Goal: Transaction & Acquisition: Purchase product/service

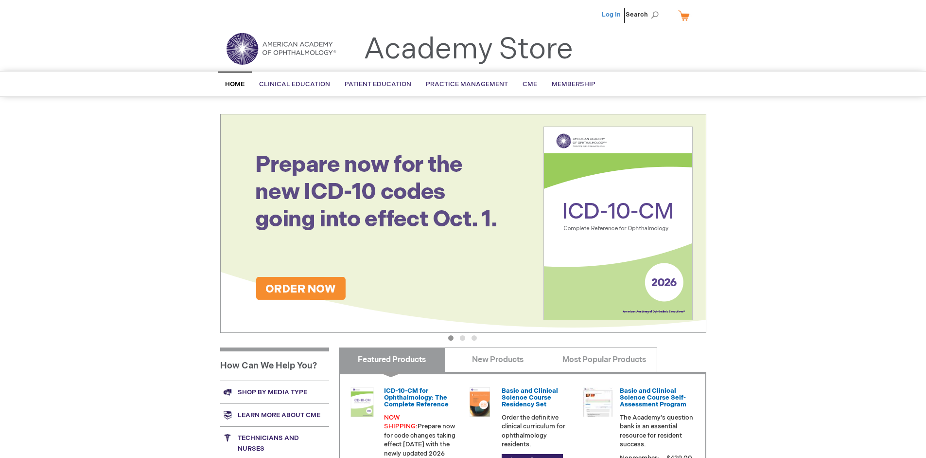
click at [612, 15] on link "Log In" at bounding box center [611, 15] width 19 height 8
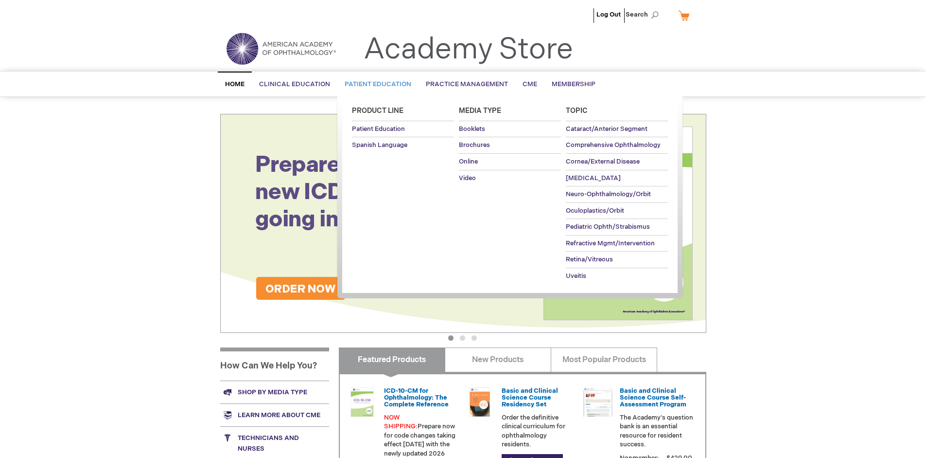
click at [375, 84] on span "Patient Education" at bounding box center [378, 84] width 67 height 8
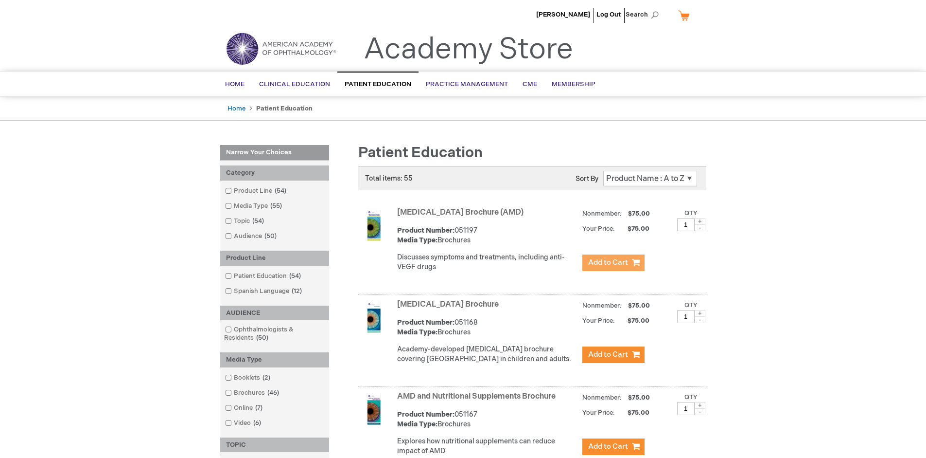
click at [613, 263] on span "Add to Cart" at bounding box center [608, 262] width 40 height 9
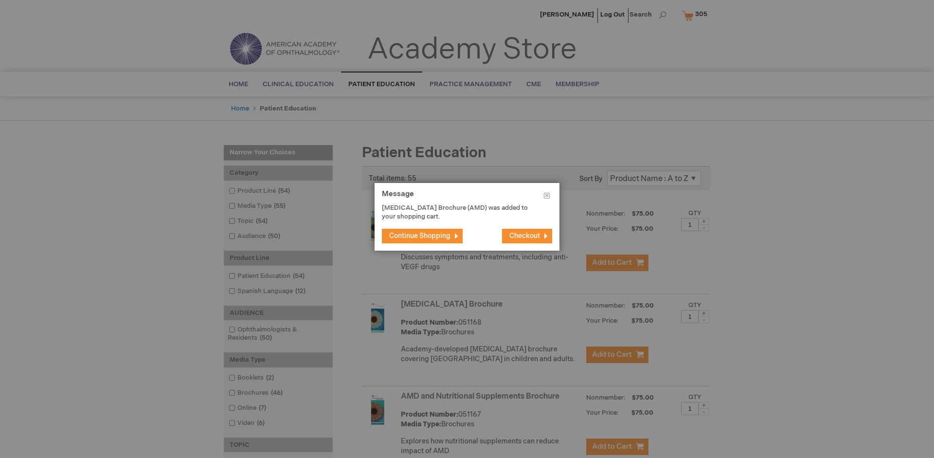
click at [420, 235] on span "Continue Shopping" at bounding box center [419, 235] width 61 height 8
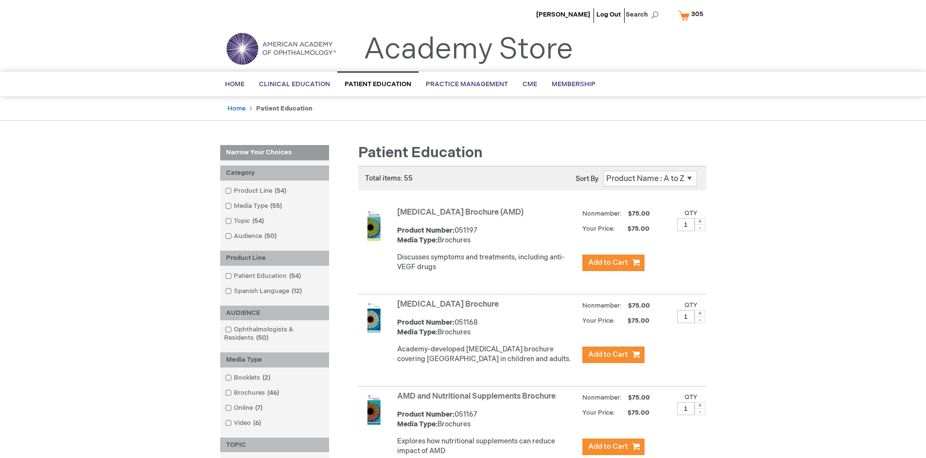
click at [479, 401] on link "AMD and Nutritional Supplements Brochure" at bounding box center [476, 395] width 159 height 9
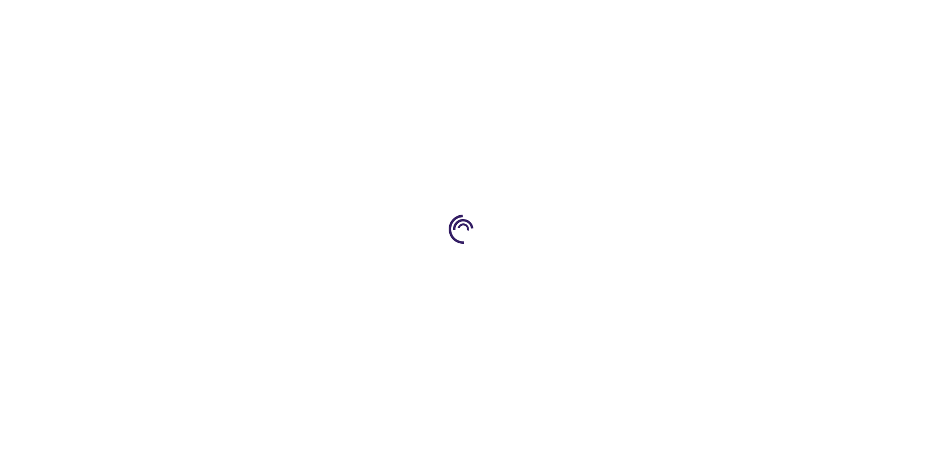
type input "1"
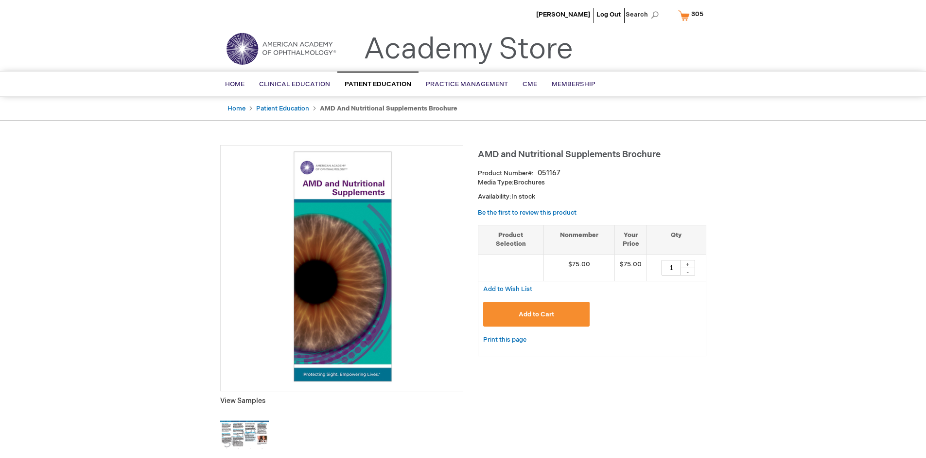
click at [536, 314] on span "Add to Cart" at bounding box center [536, 314] width 35 height 8
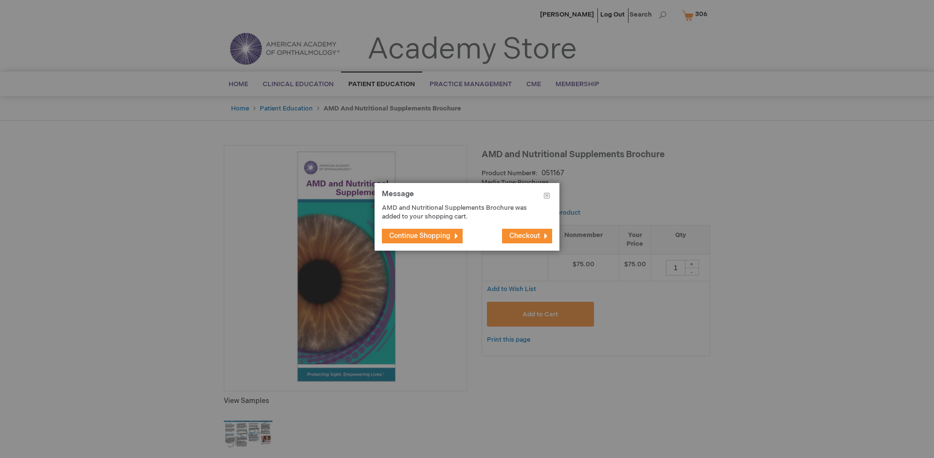
click at [420, 235] on span "Continue Shopping" at bounding box center [419, 235] width 61 height 8
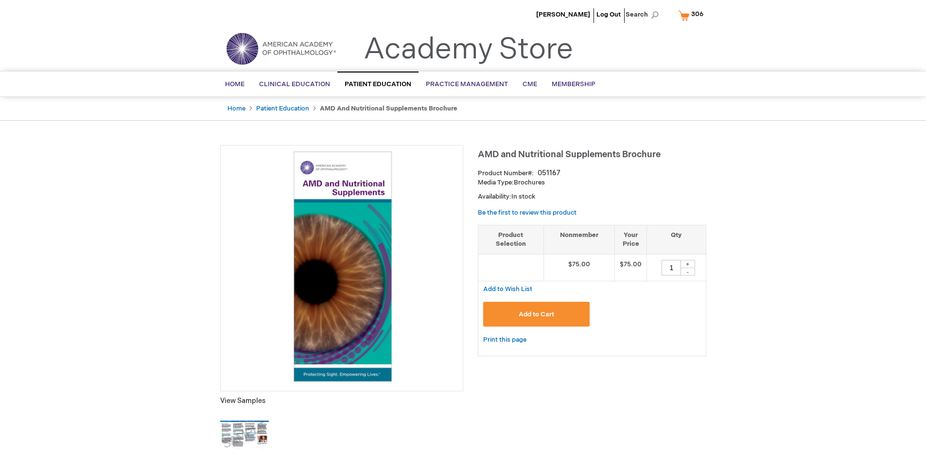
click at [692, 15] on span "306" at bounding box center [697, 14] width 12 height 8
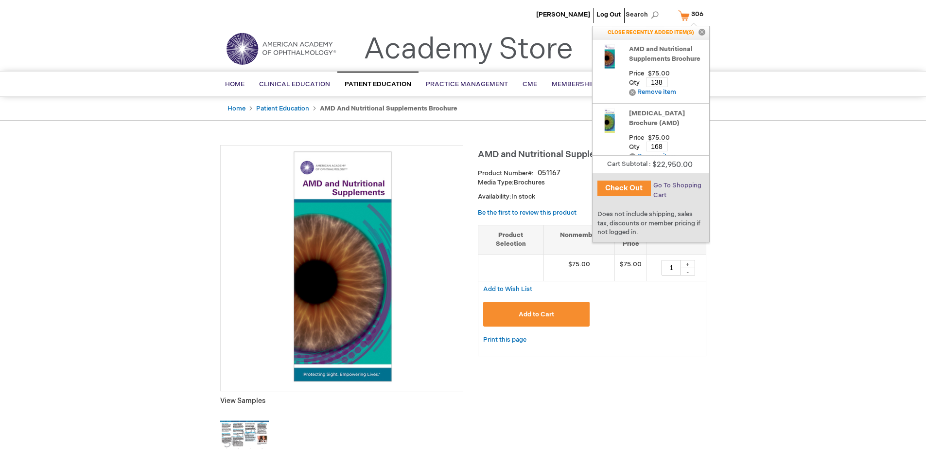
click at [676, 185] on span "Go To Shopping Cart" at bounding box center [678, 190] width 48 height 18
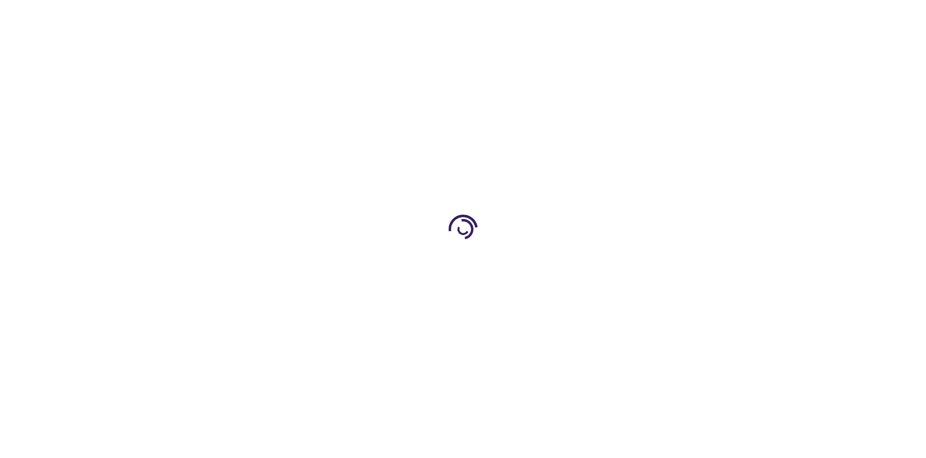
select select "US"
select select "41"
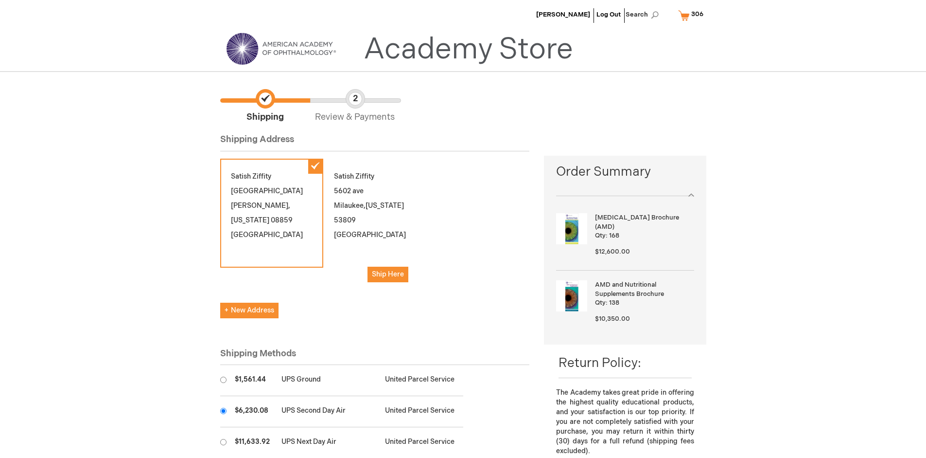
click at [223, 410] on input "radio" at bounding box center [223, 411] width 6 height 6
